Goal: Find specific page/section: Find specific page/section

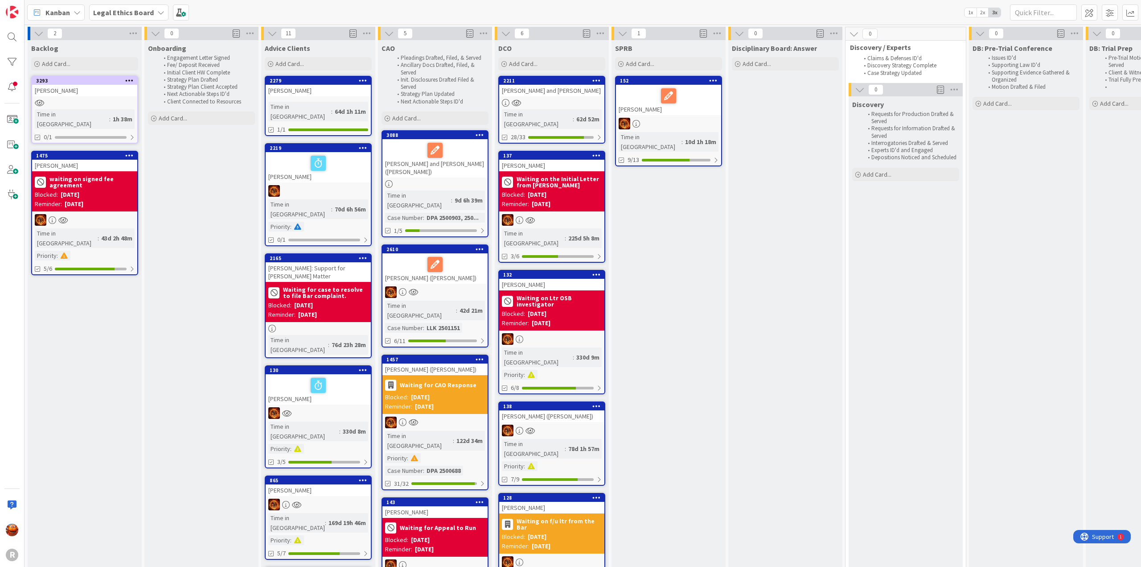
click at [126, 11] on b "Legal Ethics Board" at bounding box center [123, 12] width 61 height 9
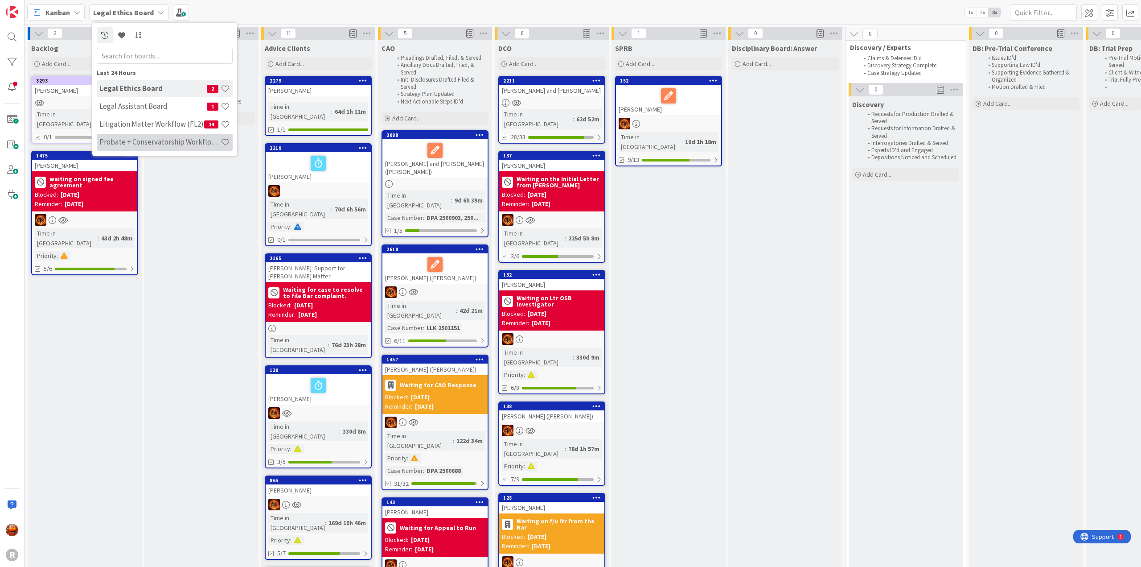
click at [114, 142] on h4 "Probate + Conservatorship Workflow (FL2)" at bounding box center [159, 141] width 121 height 9
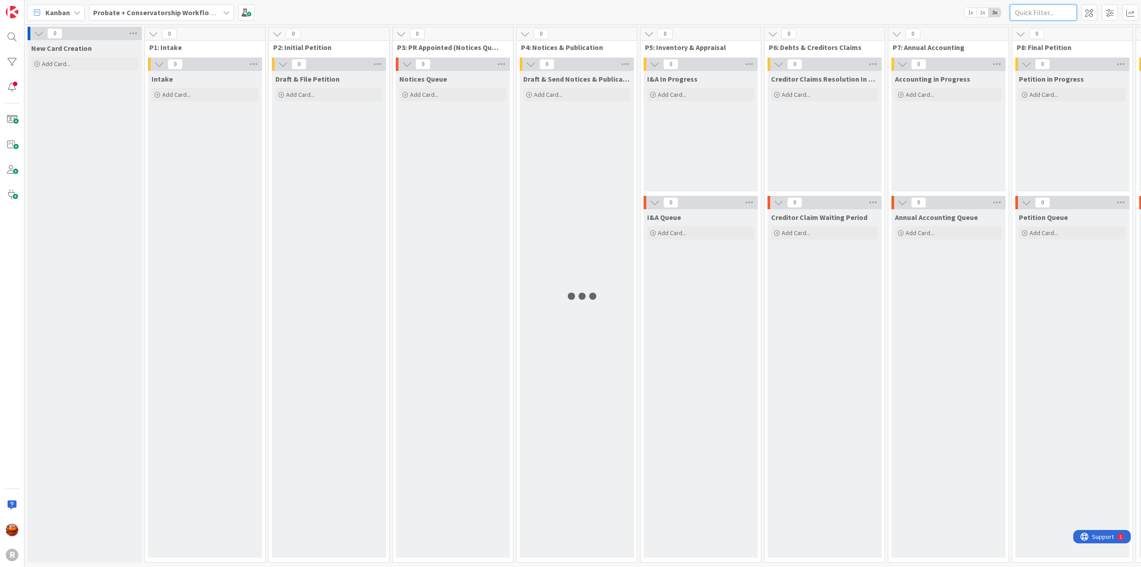
click at [1038, 8] on input "text" at bounding box center [1043, 12] width 67 height 16
type input "monte"
click at [166, 13] on b "Probate + Conservatorship Workflow (FL2)" at bounding box center [162, 12] width 139 height 9
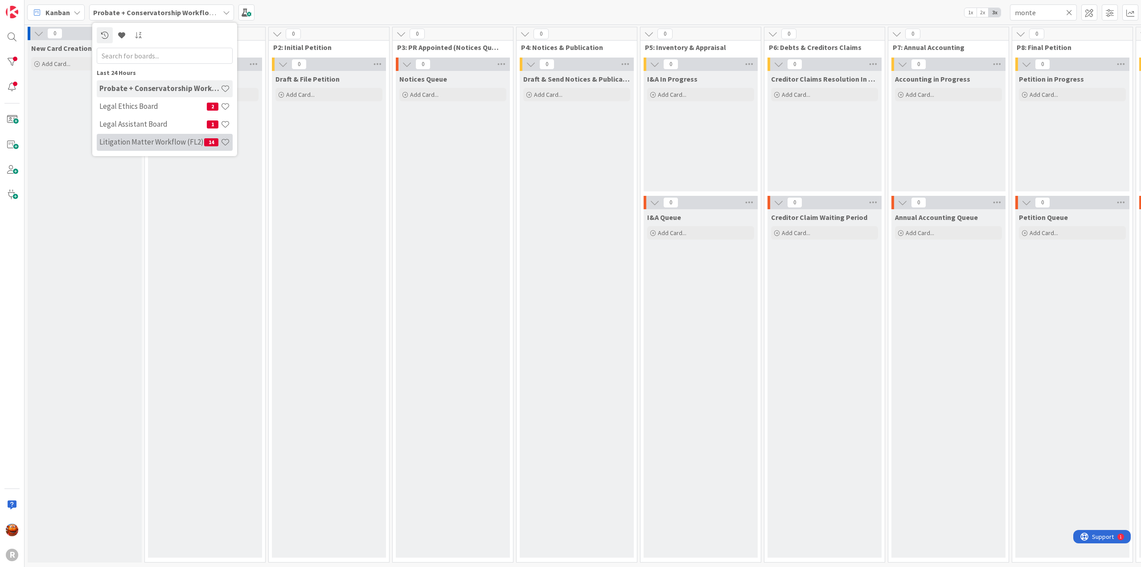
click at [136, 138] on h4 "Litigation Matter Workflow (FL2)" at bounding box center [151, 141] width 105 height 9
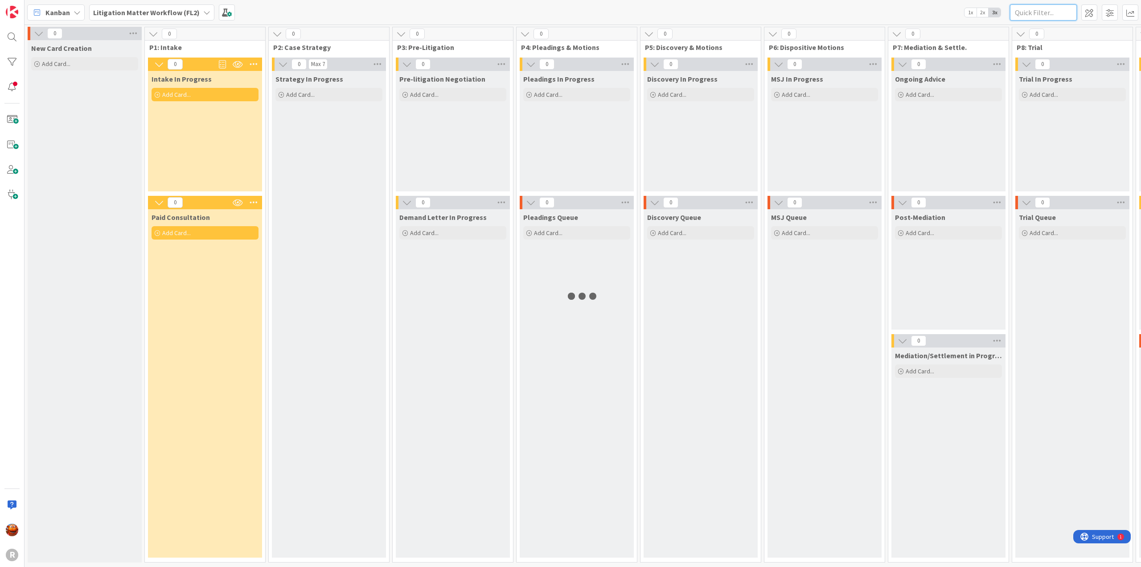
click at [1045, 16] on input "text" at bounding box center [1043, 12] width 67 height 16
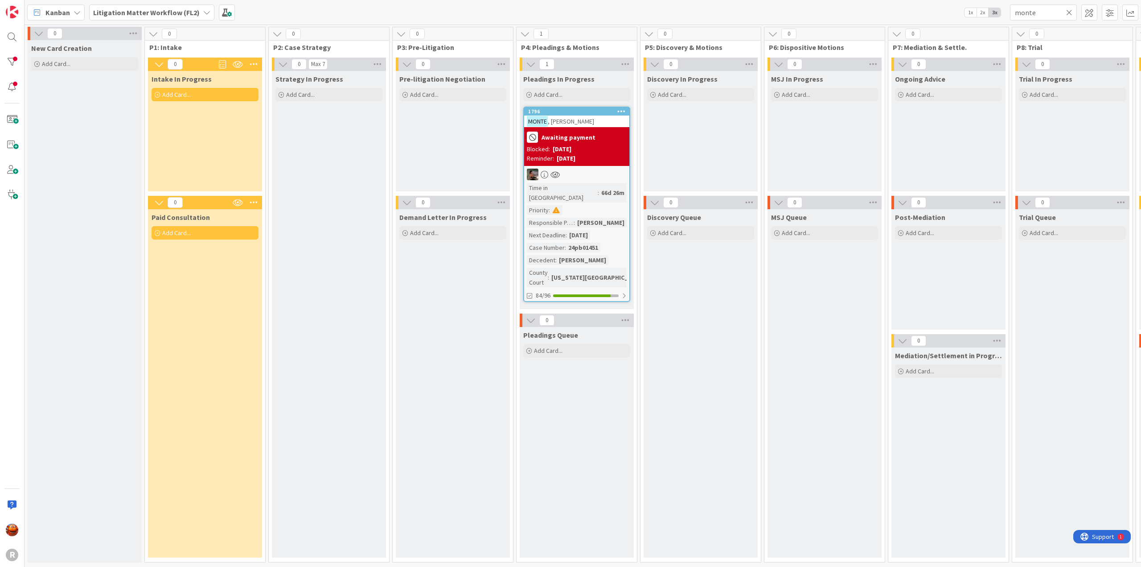
click at [605, 182] on div "1796 [PERSON_NAME] Awaiting payment Blocked: [DATE] Reminder: [DATE] Time in [G…" at bounding box center [576, 204] width 107 height 195
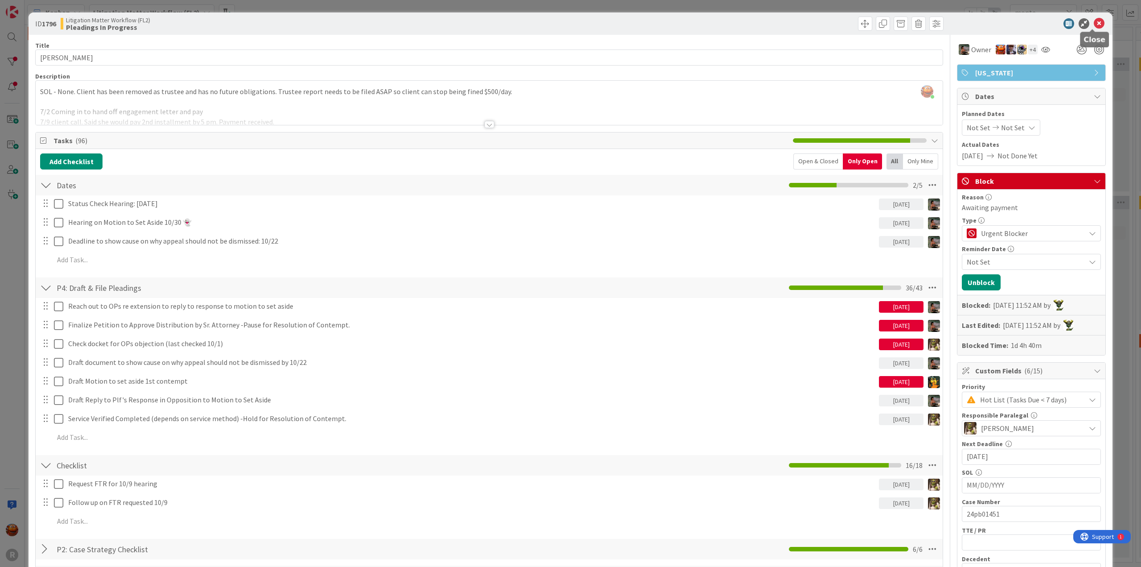
click at [1094, 25] on icon at bounding box center [1099, 23] width 11 height 11
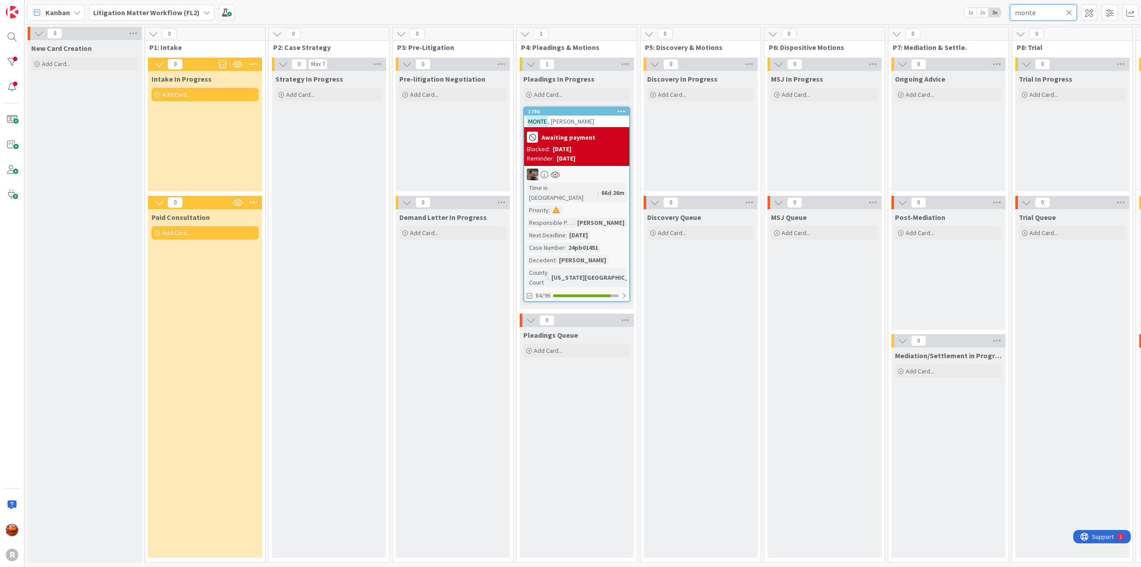
drag, startPoint x: 1049, startPoint y: 10, endPoint x: 916, endPoint y: 3, distance: 133.5
click at [916, 3] on div "Kanban Litigation Matter Workflow (FL2) 1x 2x 3x monte" at bounding box center [583, 12] width 1117 height 25
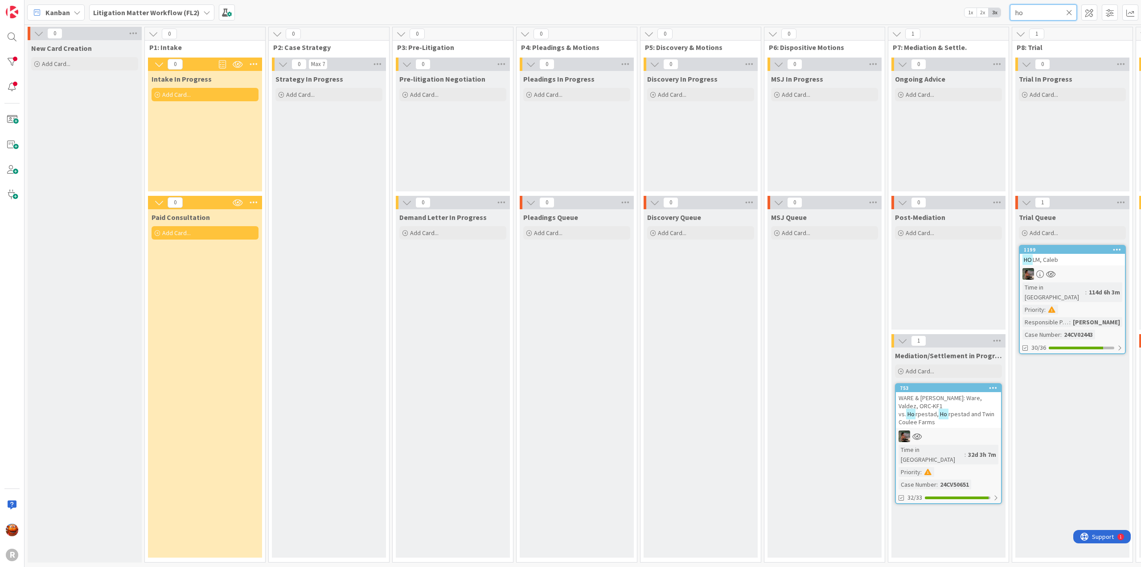
type input "h"
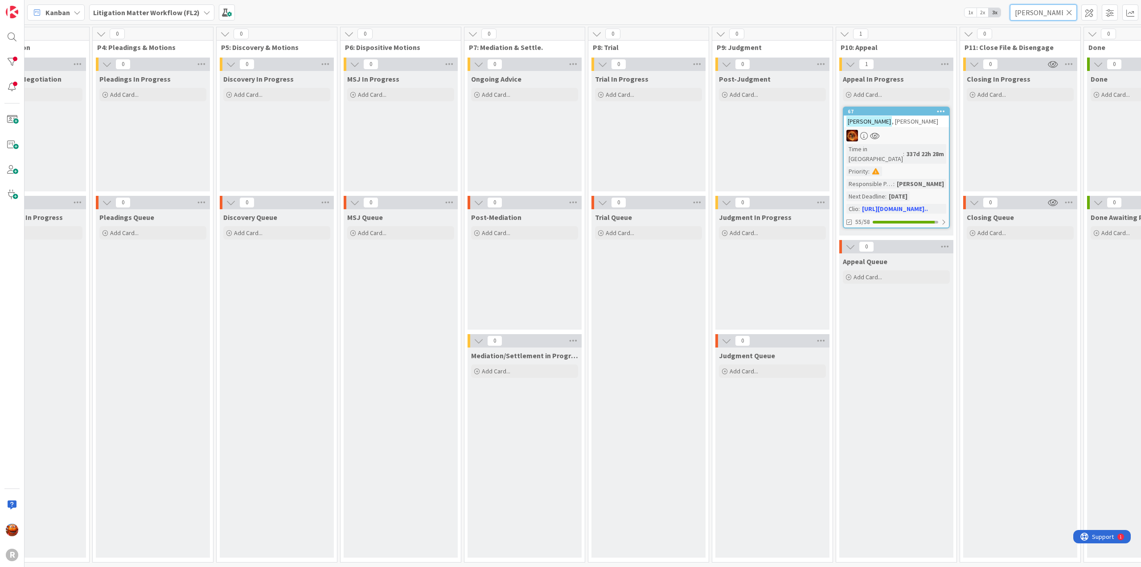
scroll to position [0, 541]
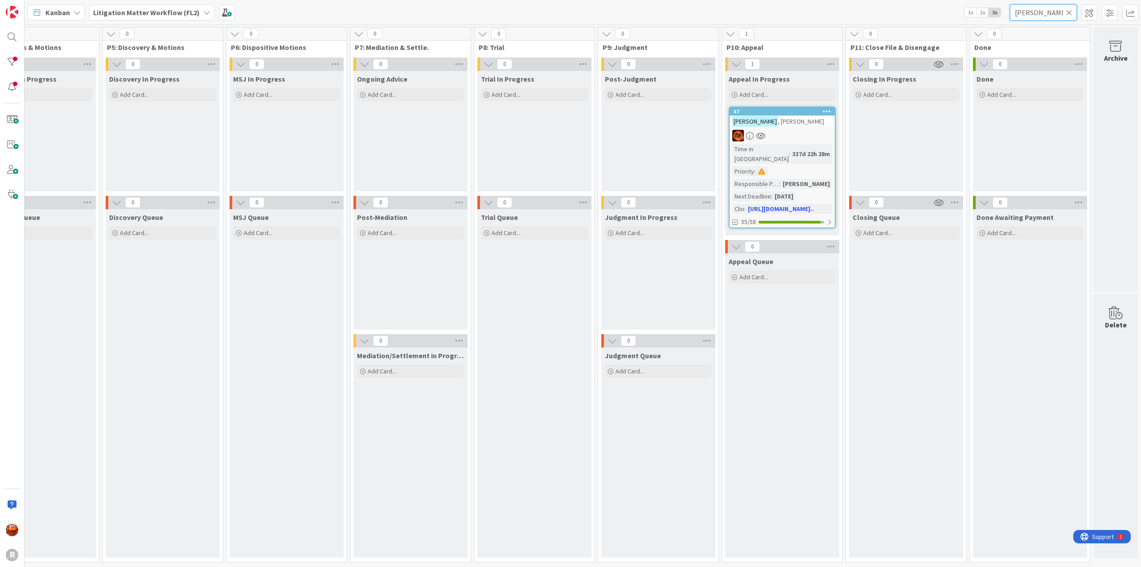
drag, startPoint x: 708, startPoint y: 562, endPoint x: 3, endPoint y: 2, distance: 900.9
type input "[PERSON_NAME]"
click at [798, 136] on div at bounding box center [782, 136] width 105 height 12
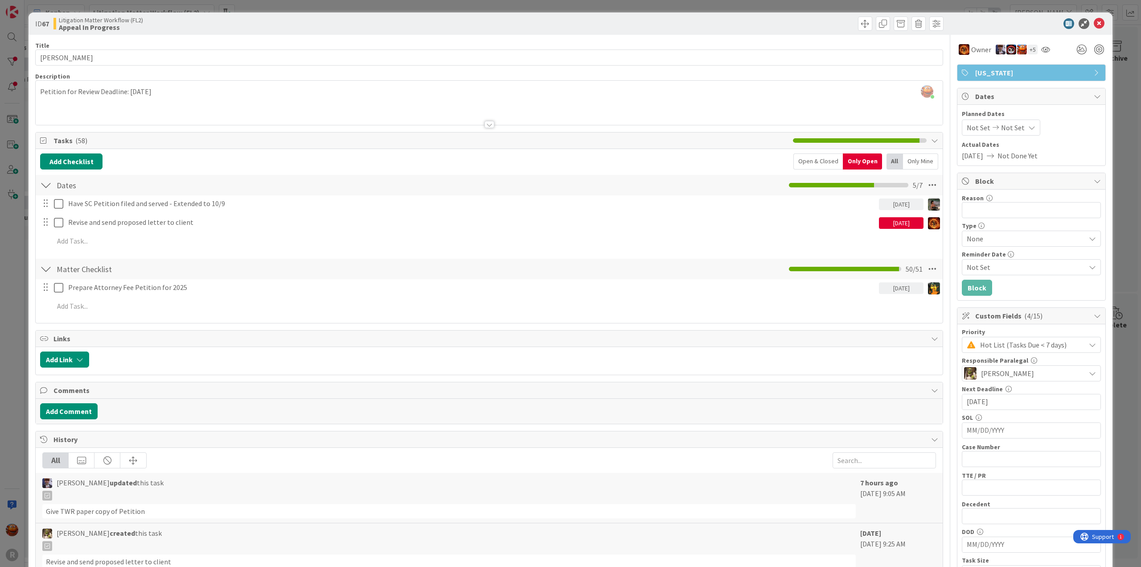
click at [9, 88] on div "ID 67 Litigation Matter Workflow (FL2) Appeal In Progress Title 16 / 128 [PERSO…" at bounding box center [570, 283] width 1141 height 567
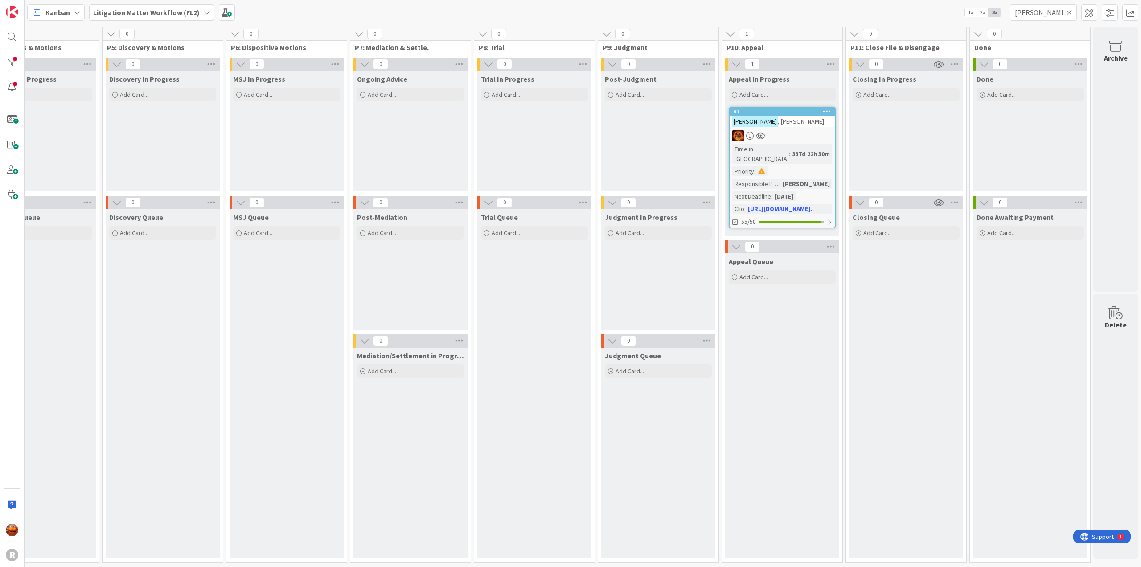
click at [1072, 15] on icon at bounding box center [1069, 12] width 6 height 8
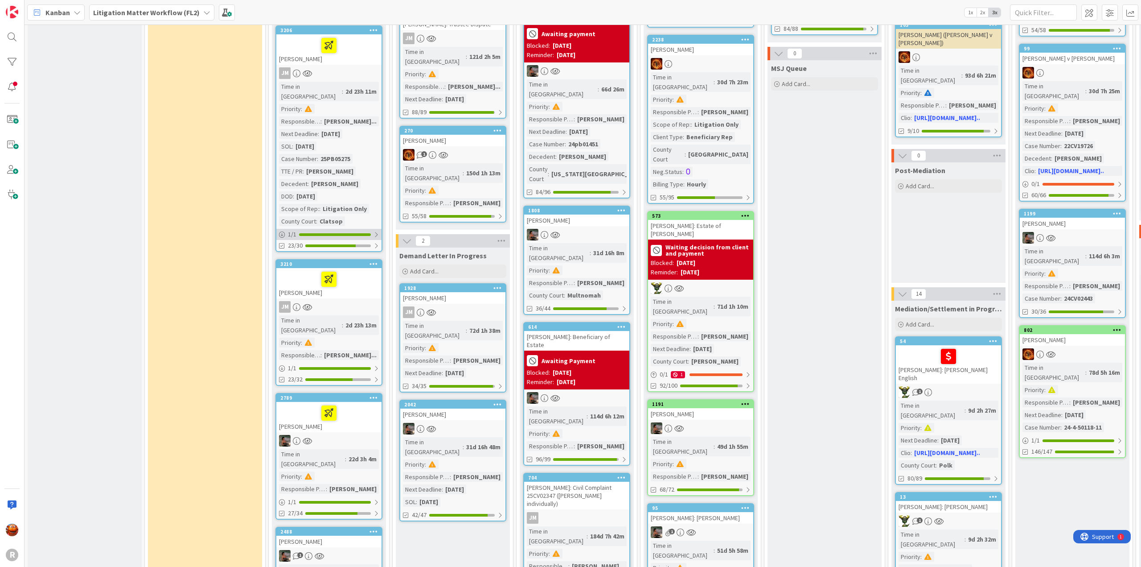
scroll to position [446, 0]
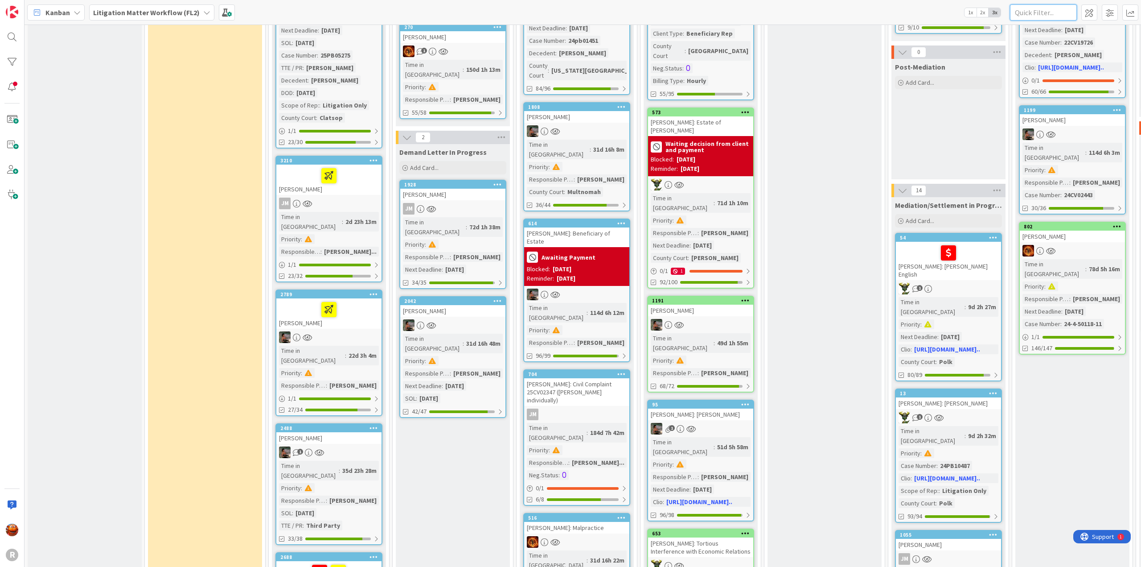
click at [1032, 16] on input "text" at bounding box center [1043, 12] width 67 height 16
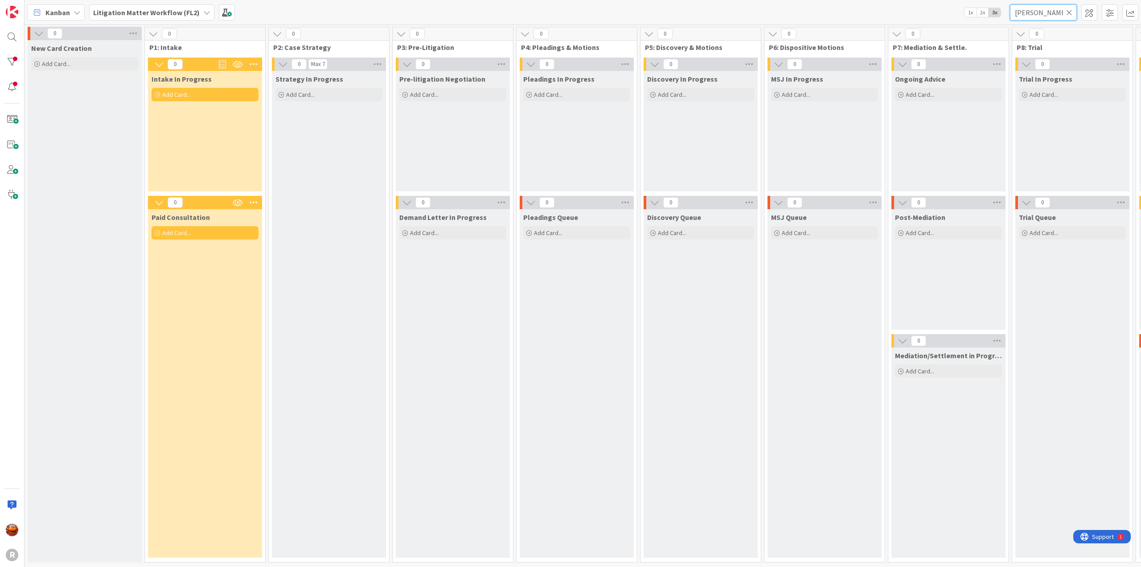
scroll to position [2, 541]
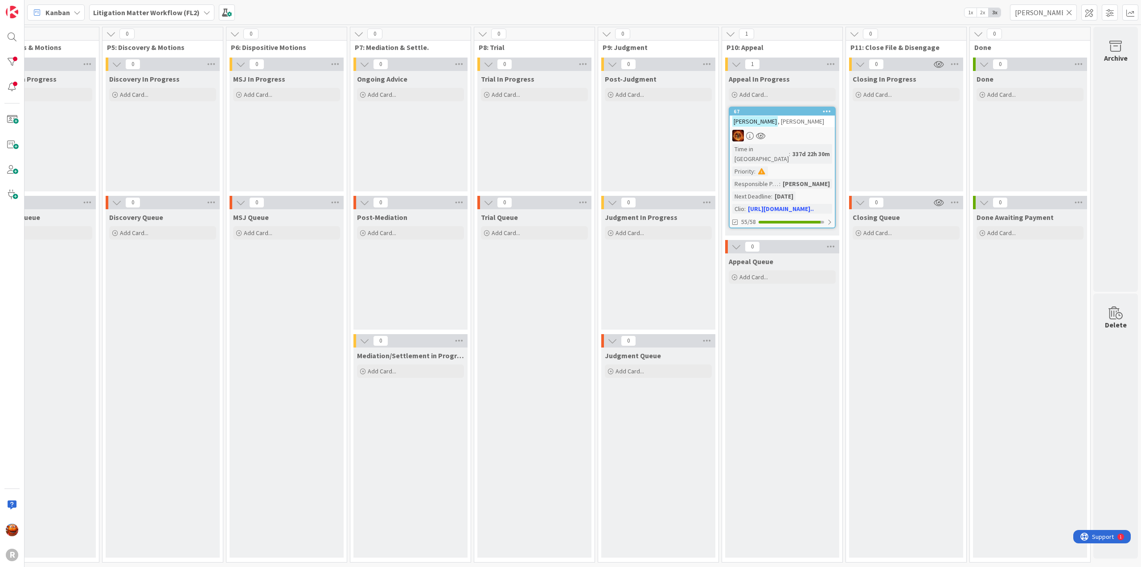
click at [798, 124] on div "67 [PERSON_NAME] in Column : 337d 22h 30m Priority : Responsible Paralegal : [P…" at bounding box center [782, 168] width 107 height 122
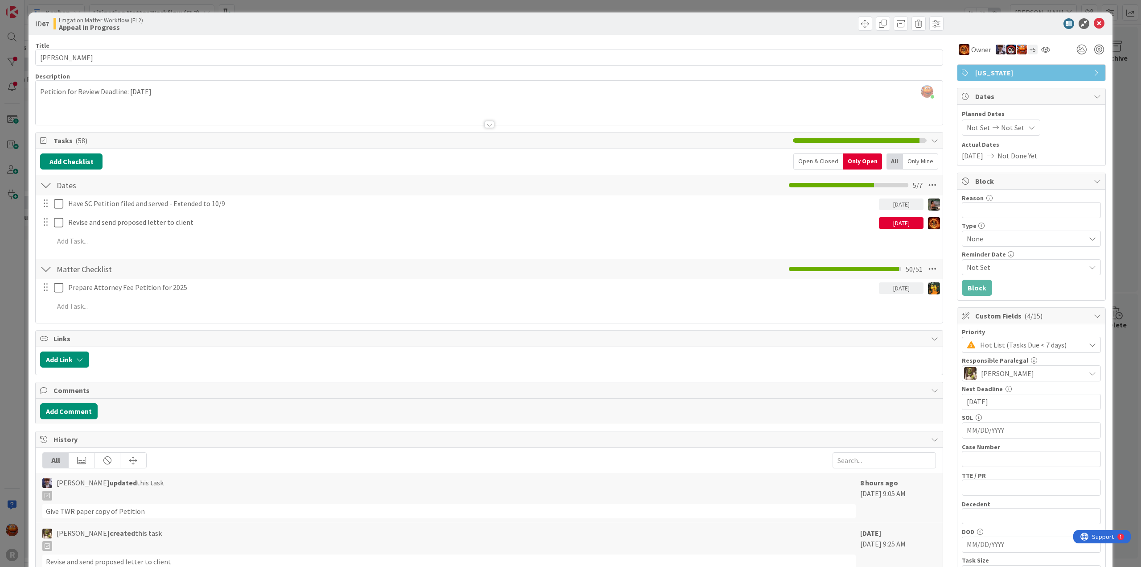
drag, startPoint x: 811, startPoint y: 156, endPoint x: 816, endPoint y: 159, distance: 5.4
click at [811, 156] on div "Open & Closed" at bounding box center [818, 161] width 49 height 16
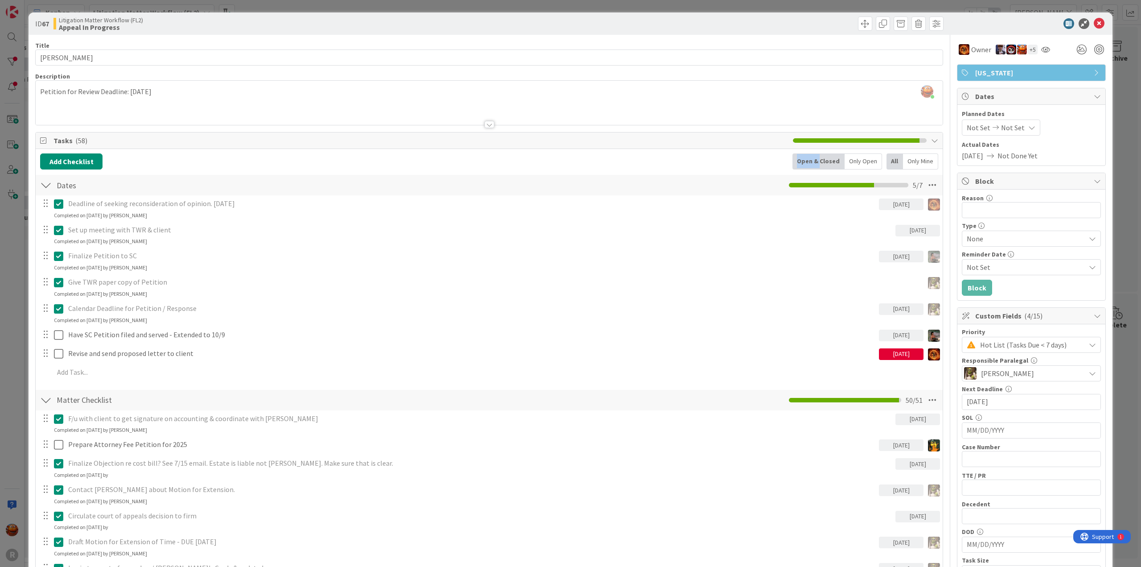
drag, startPoint x: 816, startPoint y: 159, endPoint x: 720, endPoint y: 159, distance: 95.4
click at [720, 159] on div "Add Checklist Open & Closed Only Open All Only Mine" at bounding box center [489, 161] width 898 height 16
click at [222, 5] on div "ID 67 Litigation Matter Workflow (FL2) Appeal In Progress Title 16 / 128 [PERSO…" at bounding box center [570, 283] width 1141 height 567
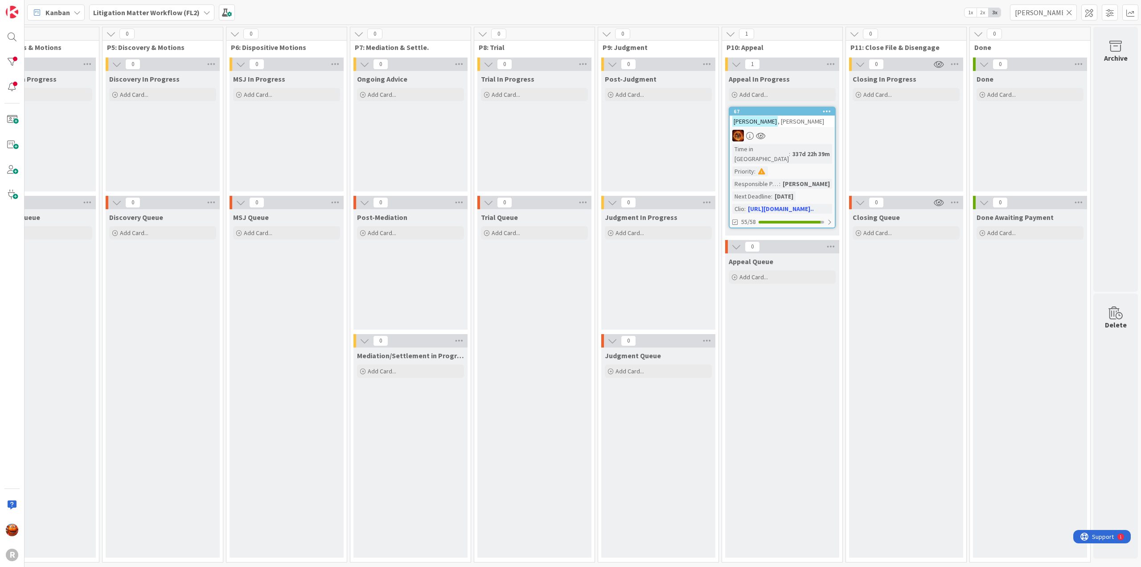
click at [174, 12] on b "Litigation Matter Workflow (FL2)" at bounding box center [146, 12] width 107 height 9
drag, startPoint x: 1015, startPoint y: 13, endPoint x: 913, endPoint y: 12, distance: 102.1
click at [914, 14] on div "Kanban Litigation Matter Workflow (FL2) Last 24 Hours Litigation Matter Workflo…" at bounding box center [583, 12] width 1117 height 25
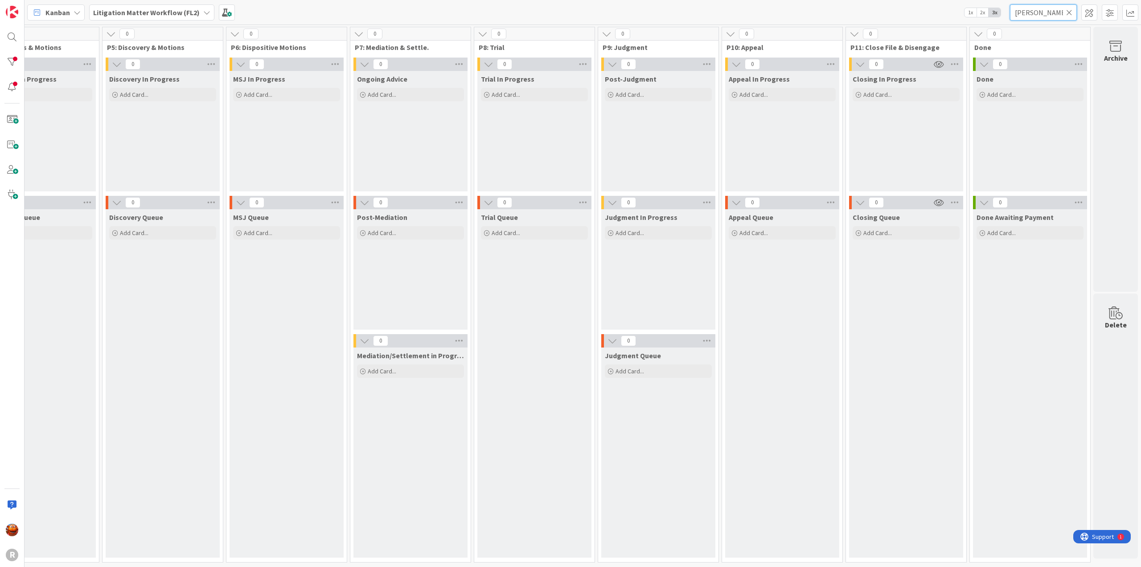
scroll to position [2, 0]
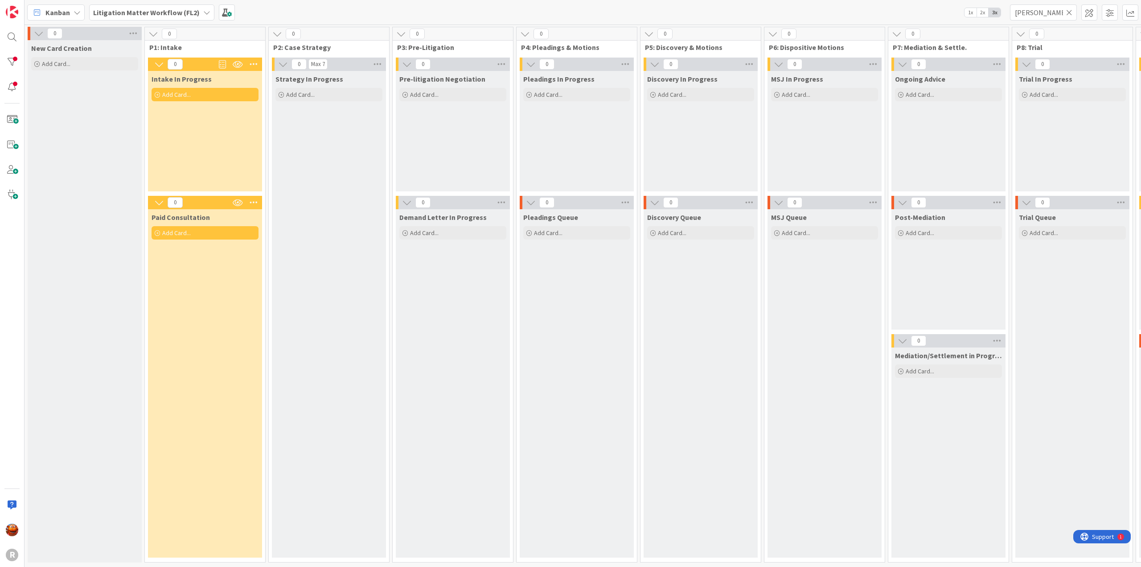
click at [144, 8] on b "Litigation Matter Workflow (FL2)" at bounding box center [146, 12] width 107 height 9
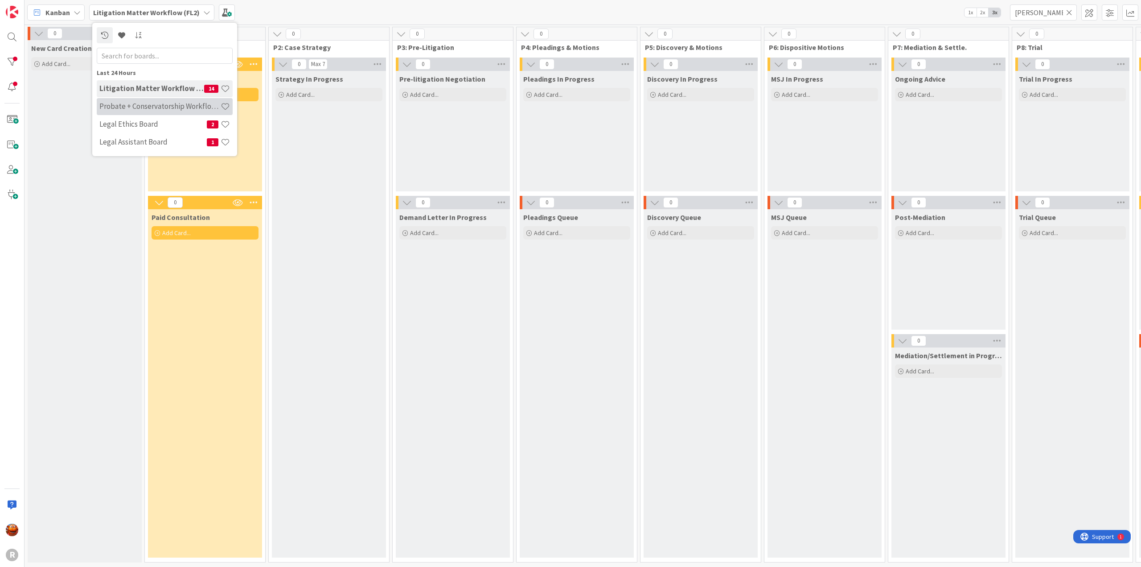
click at [138, 107] on h4 "Probate + Conservatorship Workflow (FL2)" at bounding box center [159, 106] width 121 height 9
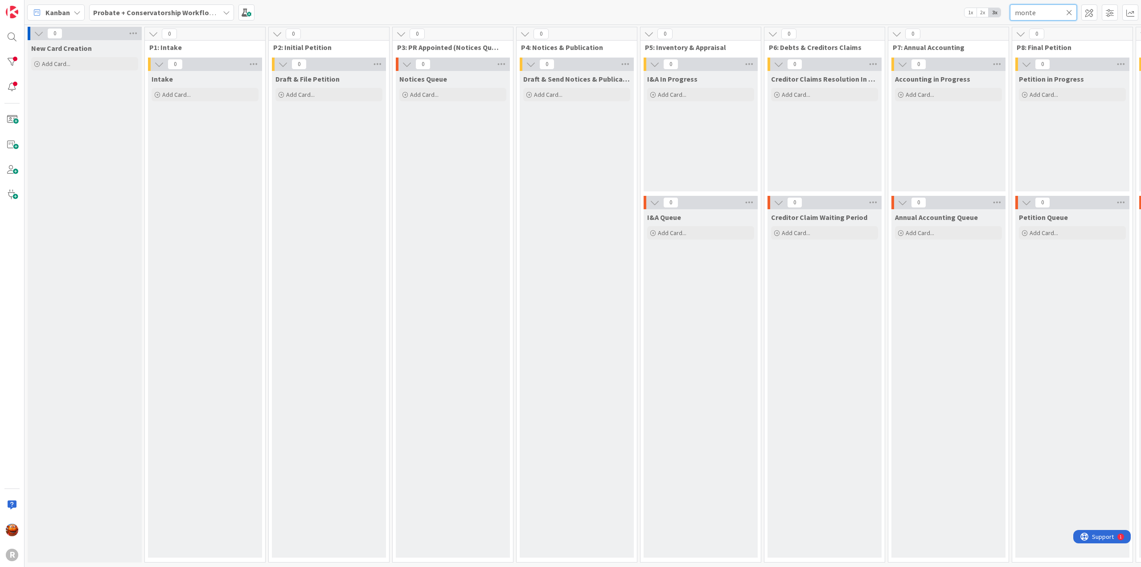
drag, startPoint x: 1050, startPoint y: 14, endPoint x: 878, endPoint y: -12, distance: 173.9
click at [878, 0] on html "R Kanban Probate + Conservatorship Workflow (FL2) 1x 2x 3x monte 0 New Card Cre…" at bounding box center [570, 283] width 1141 height 567
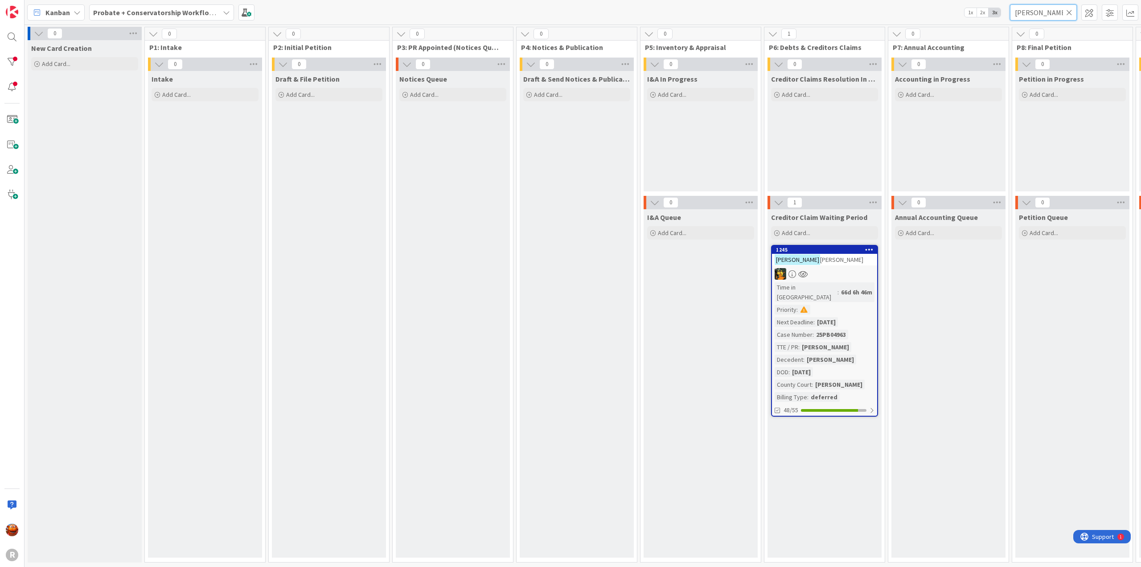
type input "[PERSON_NAME]"
